Goal: Check status: Check status

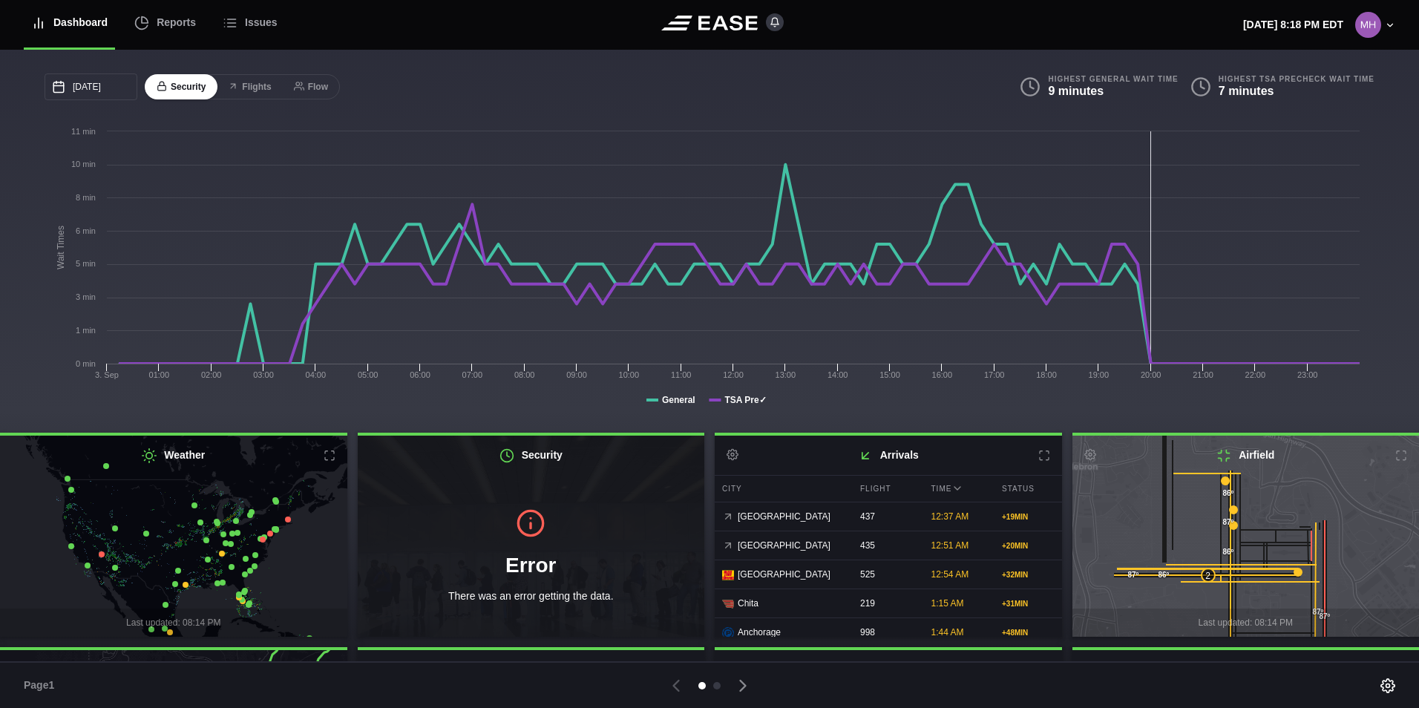
drag, startPoint x: 832, startPoint y: 650, endPoint x: 832, endPoint y: 661, distance: 11.1
click at [832, 646] on div "09/03/2025 September Sun Mon Tue Wed Thu Fri Sat 31 Sep 1 2 3 4 5 6 7 8 9 10 11…" at bounding box center [709, 348] width 1419 height 596
